Goal: Navigation & Orientation: Go to known website

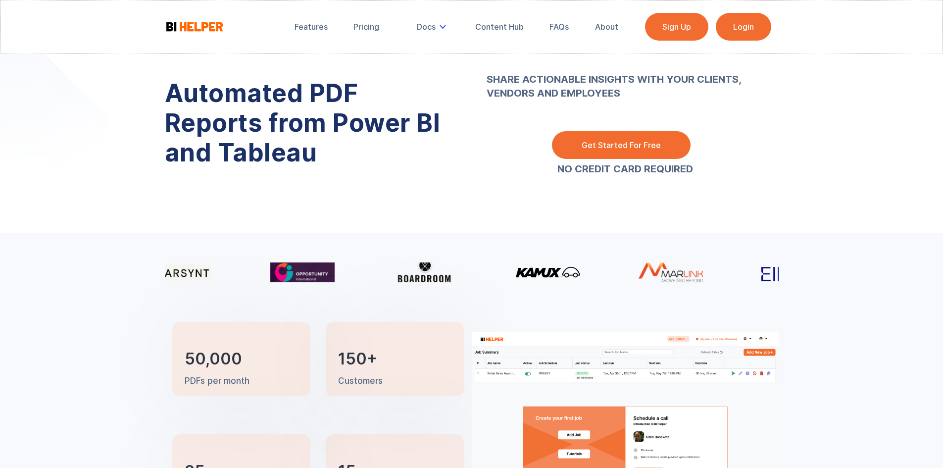
click at [752, 31] on link "Login" at bounding box center [743, 27] width 55 height 28
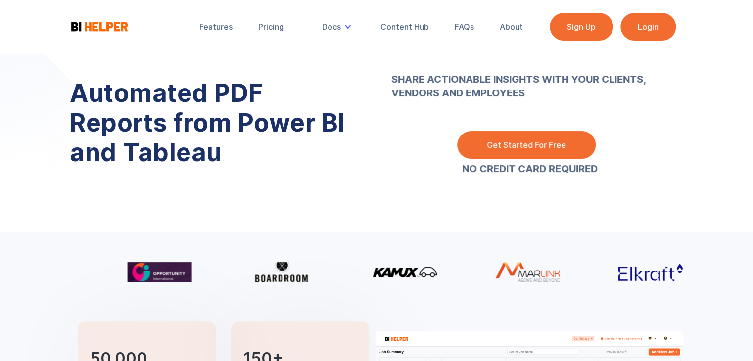
click at [647, 26] on link "Login" at bounding box center [648, 27] width 55 height 28
